Goal: Transaction & Acquisition: Subscribe to service/newsletter

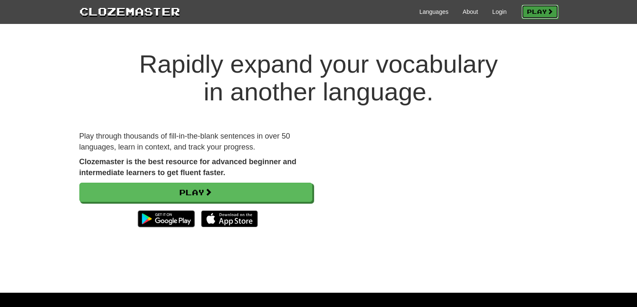
click at [536, 13] on link "Play" at bounding box center [539, 12] width 37 height 14
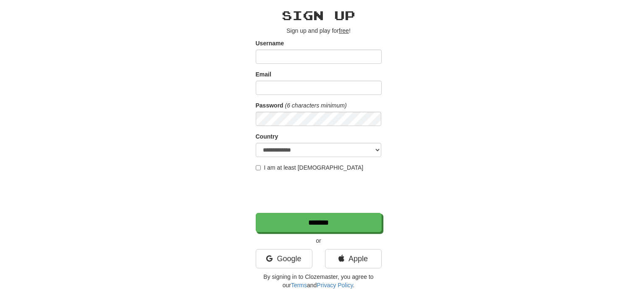
scroll to position [31, 0]
click at [282, 166] on label "I am at least 16 years old" at bounding box center [310, 167] width 108 height 8
click at [272, 243] on p "or" at bounding box center [319, 240] width 126 height 8
click at [280, 253] on link "Google" at bounding box center [284, 257] width 57 height 19
